Goal: Transaction & Acquisition: Purchase product/service

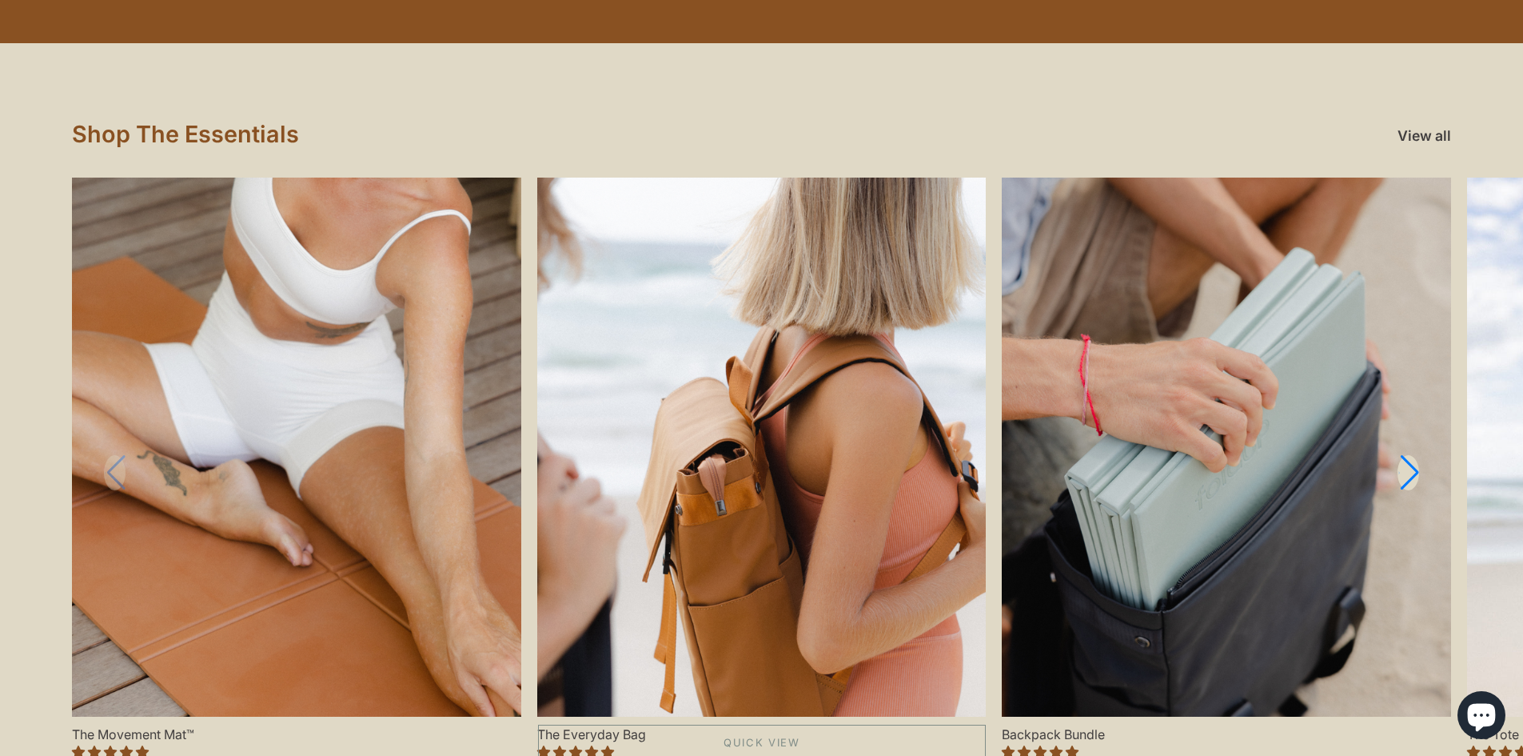
scroll to position [1759, 0]
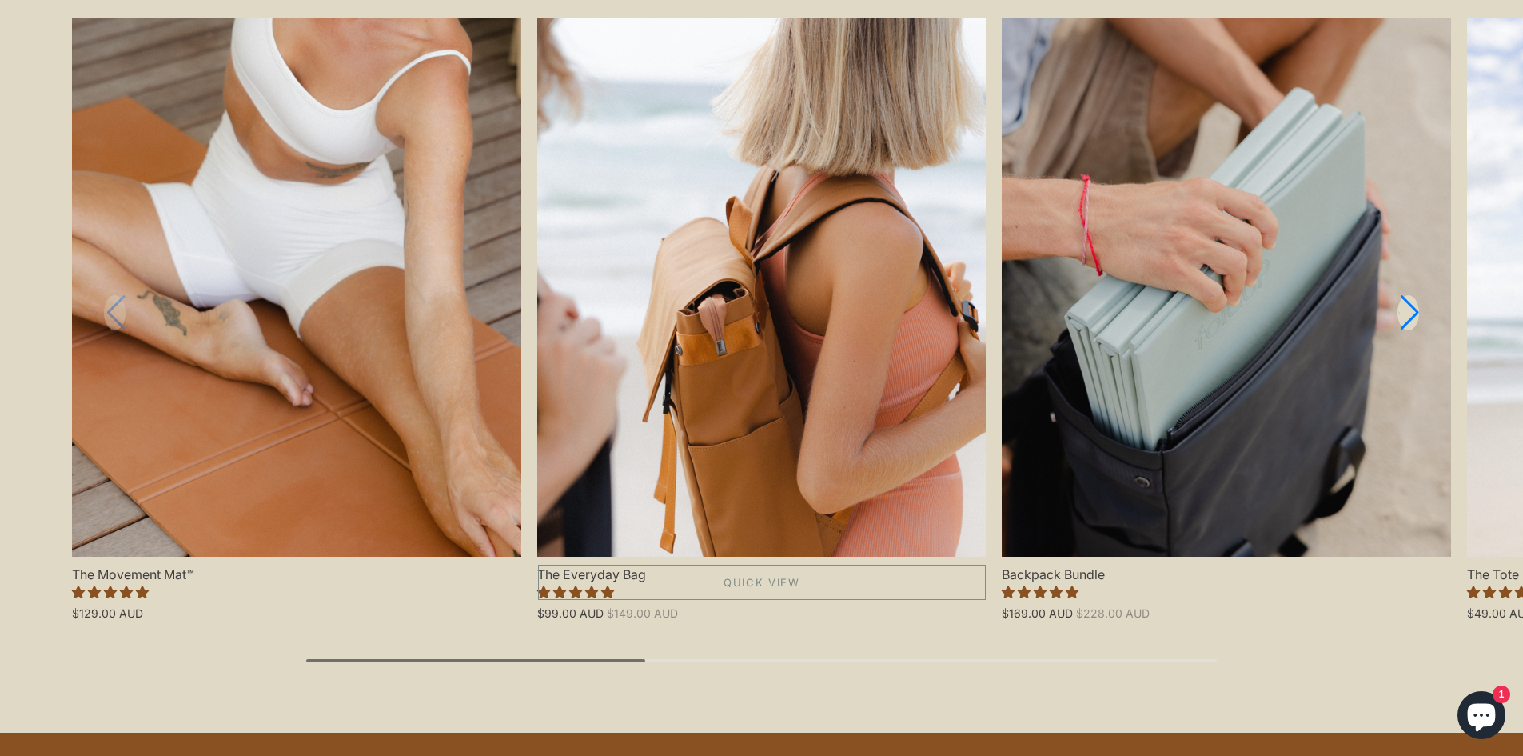
click at [769, 332] on link "The Everyday Bag" at bounding box center [761, 287] width 449 height 539
click at [783, 300] on link "The Everyday Bag" at bounding box center [761, 287] width 449 height 539
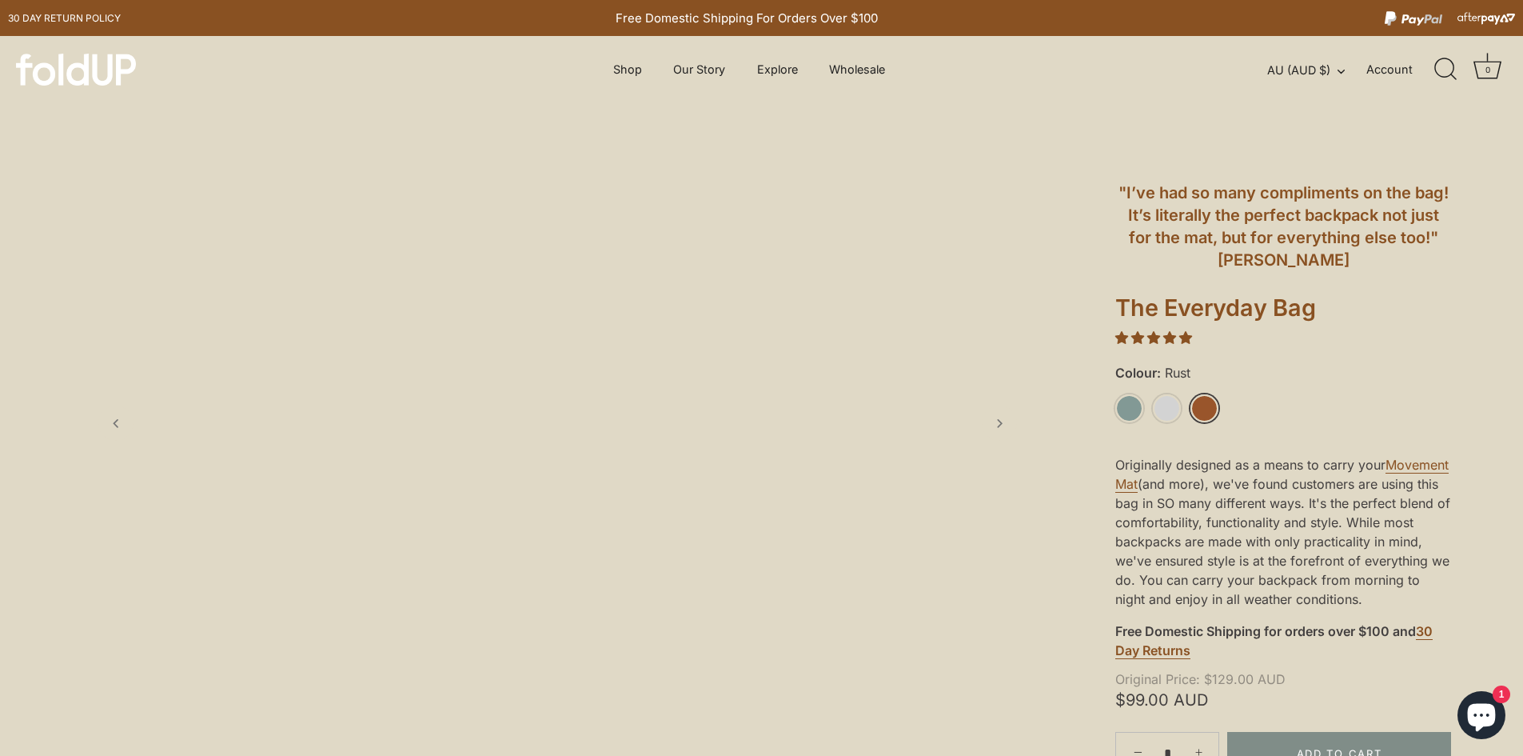
click at [1201, 413] on link "Rust" at bounding box center [1205, 408] width 28 height 28
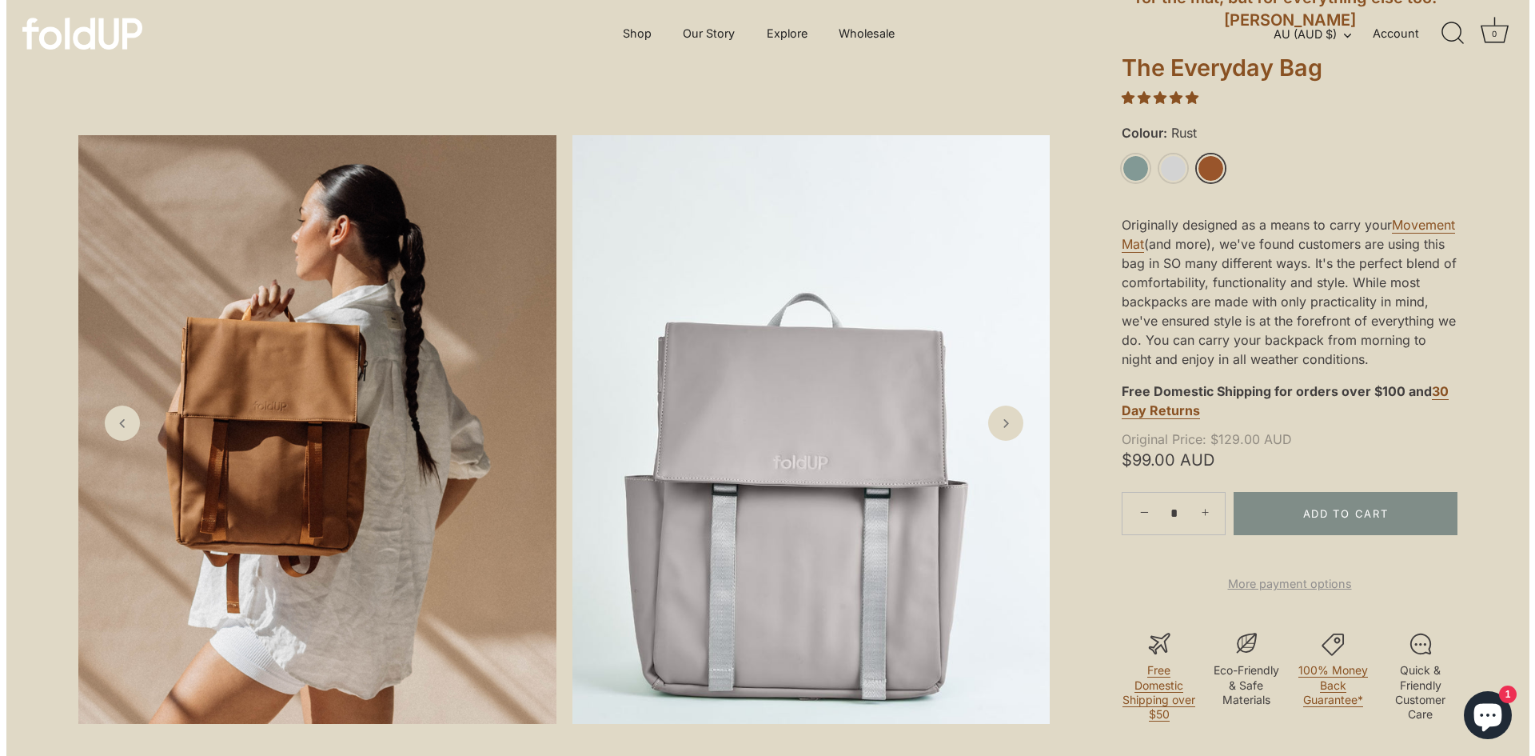
scroll to position [160, 0]
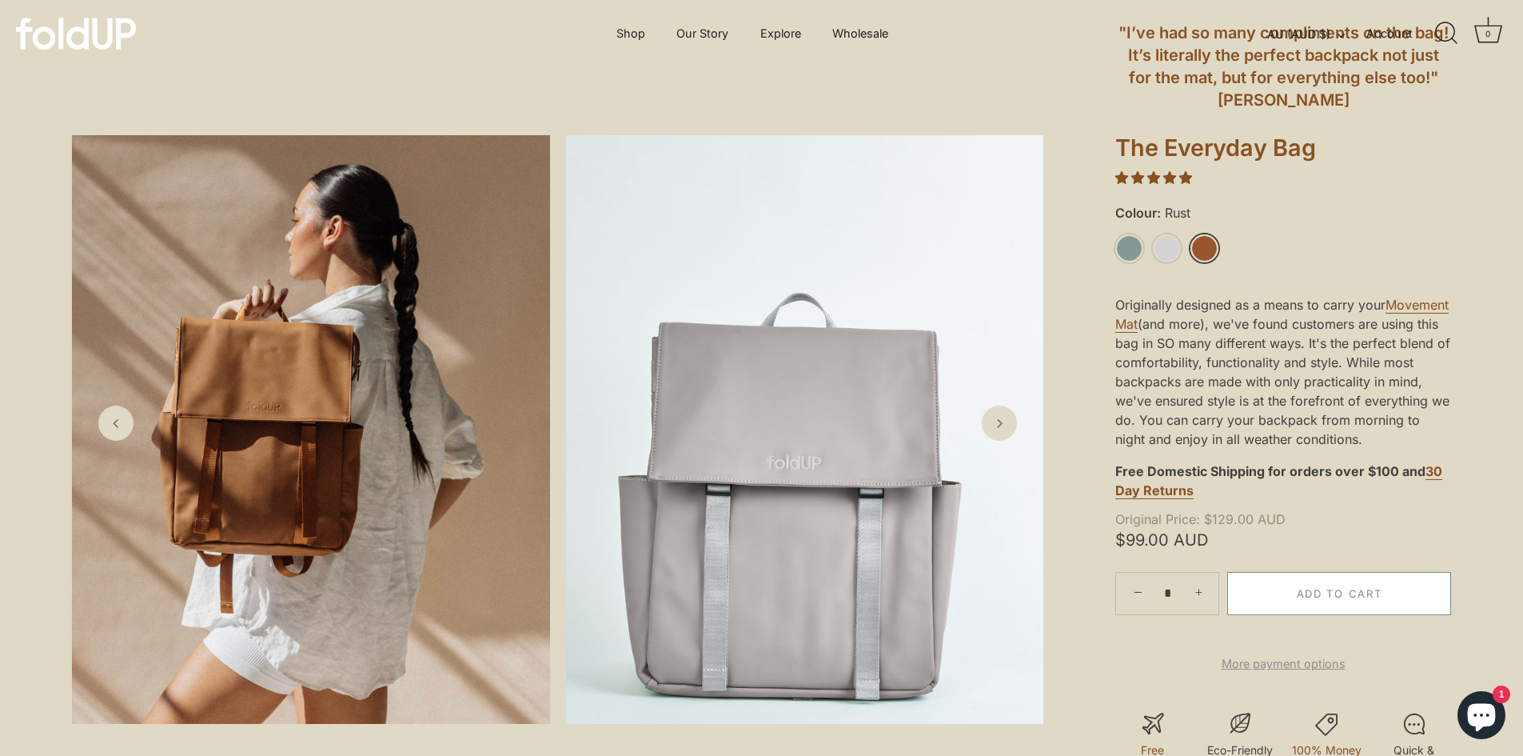
click at [1348, 594] on button "Add to Cart" at bounding box center [1340, 593] width 224 height 43
